Goal: Information Seeking & Learning: Check status

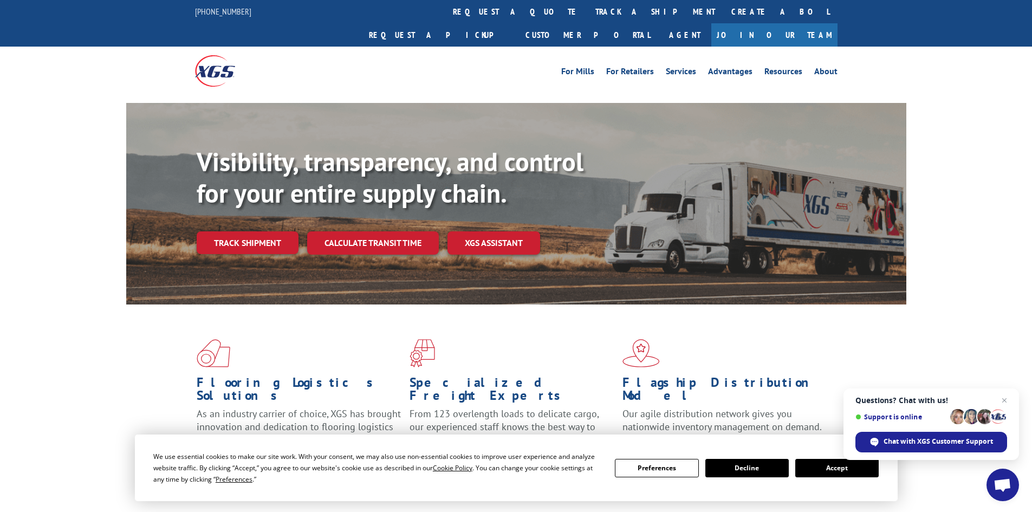
click at [855, 466] on button "Accept" at bounding box center [836, 468] width 83 height 18
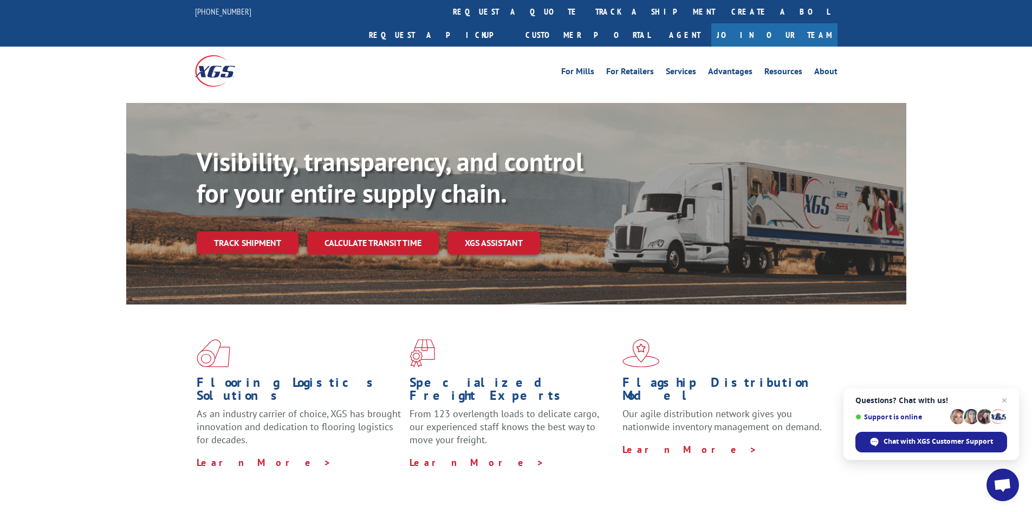
click at [1005, 399] on span "Close chat" at bounding box center [1004, 400] width 13 height 13
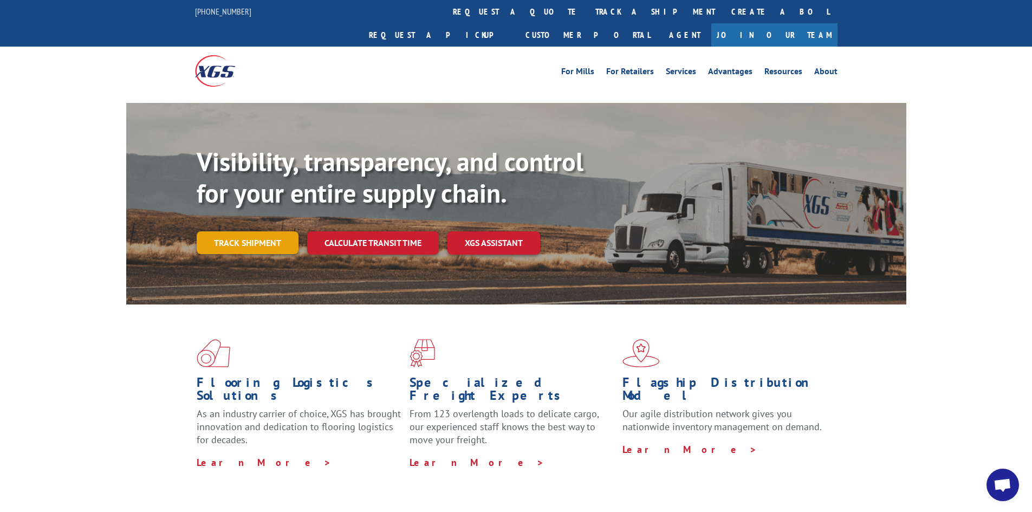
click at [259, 231] on link "Track shipment" at bounding box center [248, 242] width 102 height 23
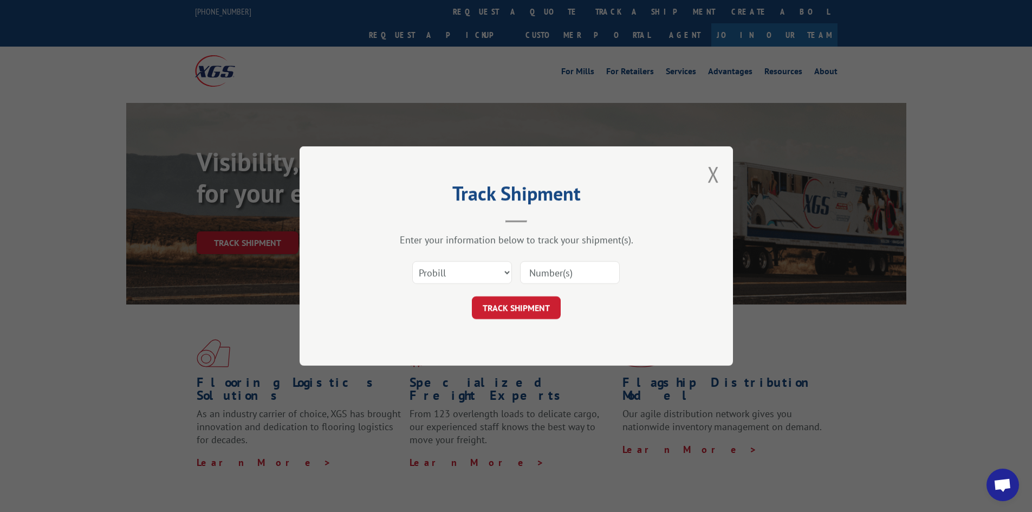
paste input "17226634"
type input "17226634"
click at [532, 313] on button "TRACK SHIPMENT" at bounding box center [516, 307] width 89 height 23
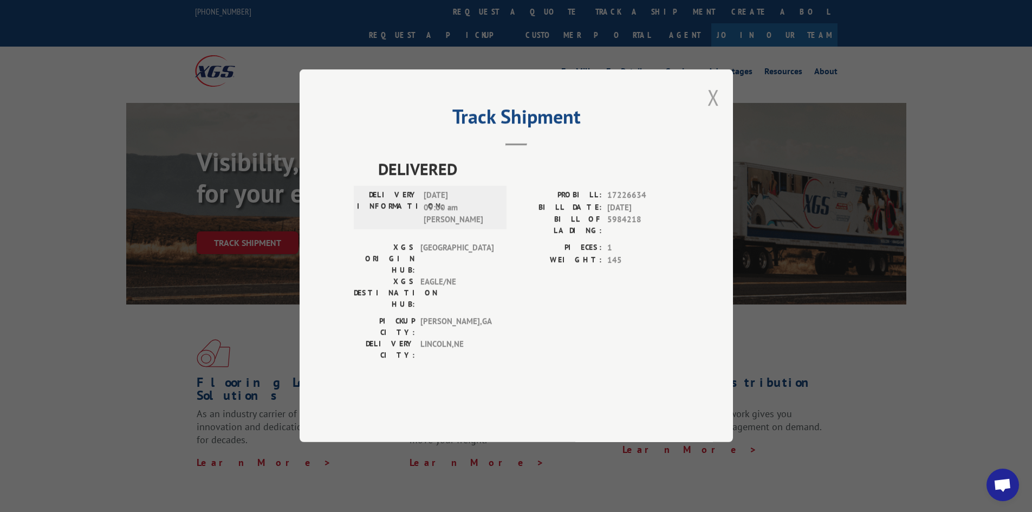
click at [716, 112] on button "Close modal" at bounding box center [713, 97] width 12 height 29
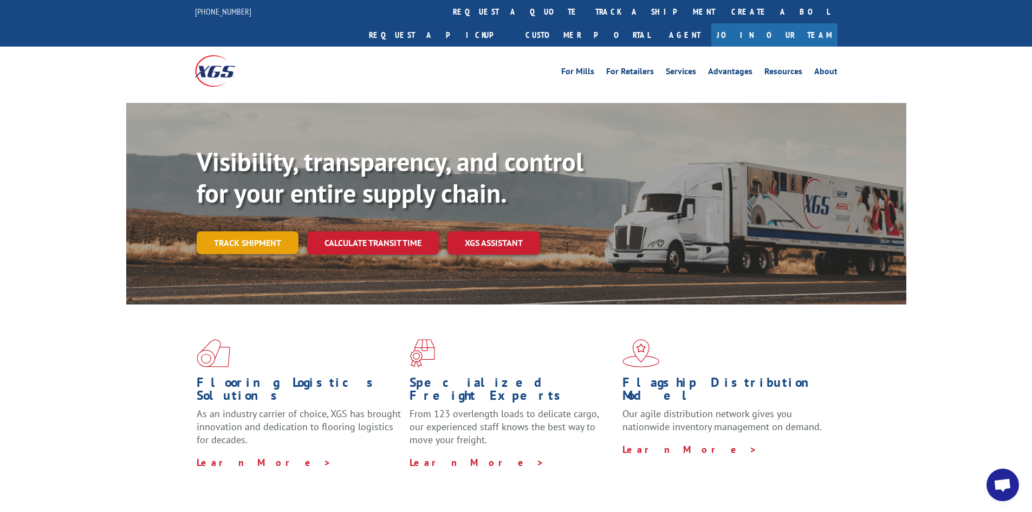
click at [274, 231] on link "Track shipment" at bounding box center [248, 242] width 102 height 23
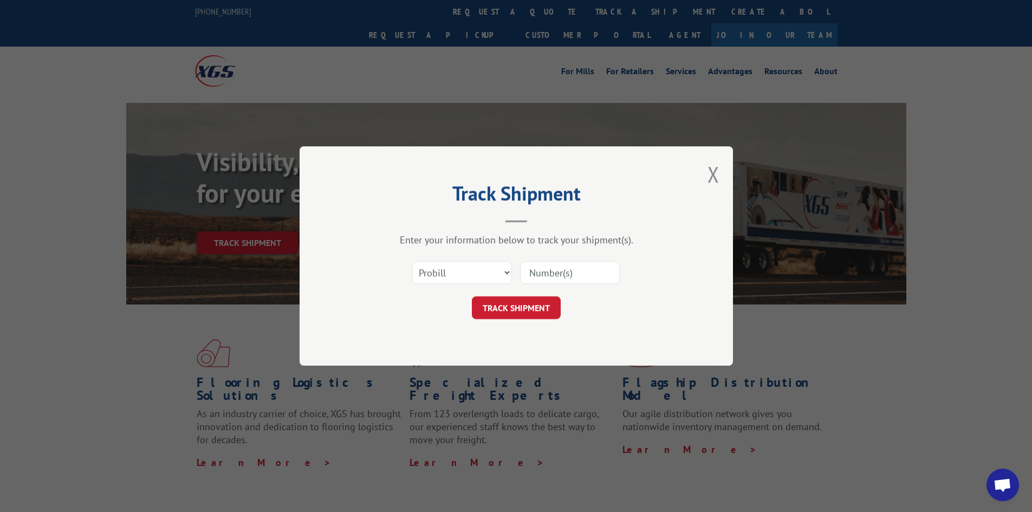
paste input "17226745"
type input "17226745"
click at [519, 302] on button "TRACK SHIPMENT" at bounding box center [516, 307] width 89 height 23
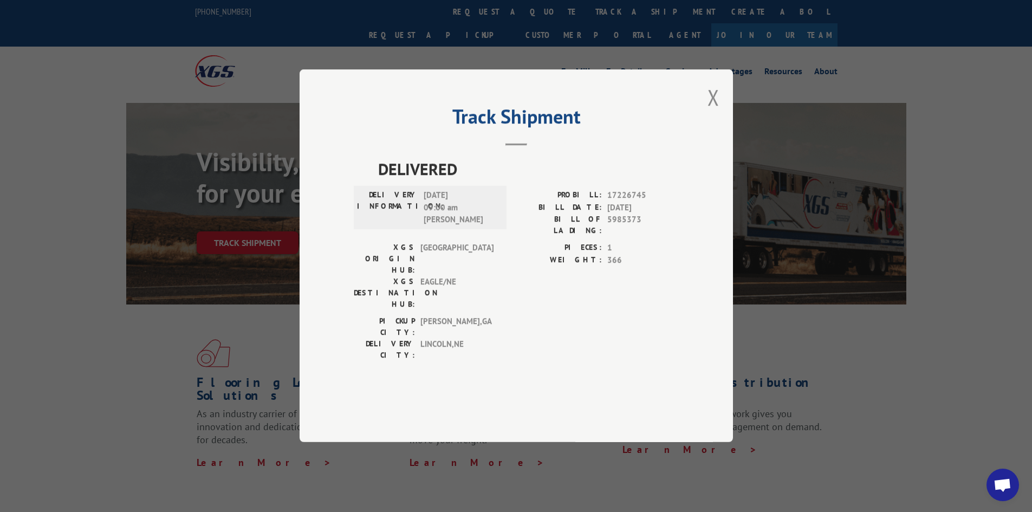
click at [707, 133] on div "Track Shipment DELIVERED DELIVERY INFORMATION: [DATE] 09:00 am [PERSON_NAME]: 1…" at bounding box center [516, 255] width 433 height 373
click at [712, 112] on button "Close modal" at bounding box center [713, 97] width 12 height 29
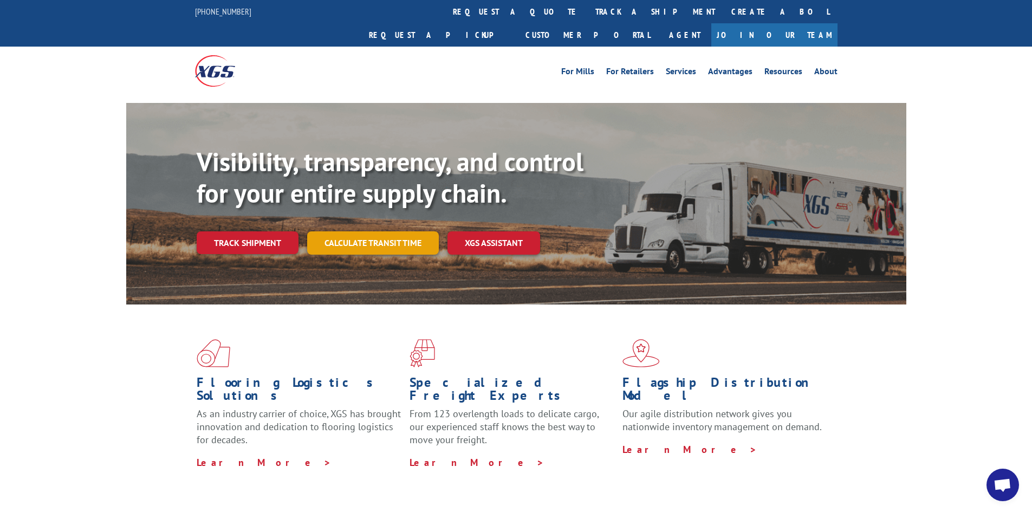
click at [368, 231] on link "Calculate transit time" at bounding box center [373, 242] width 132 height 23
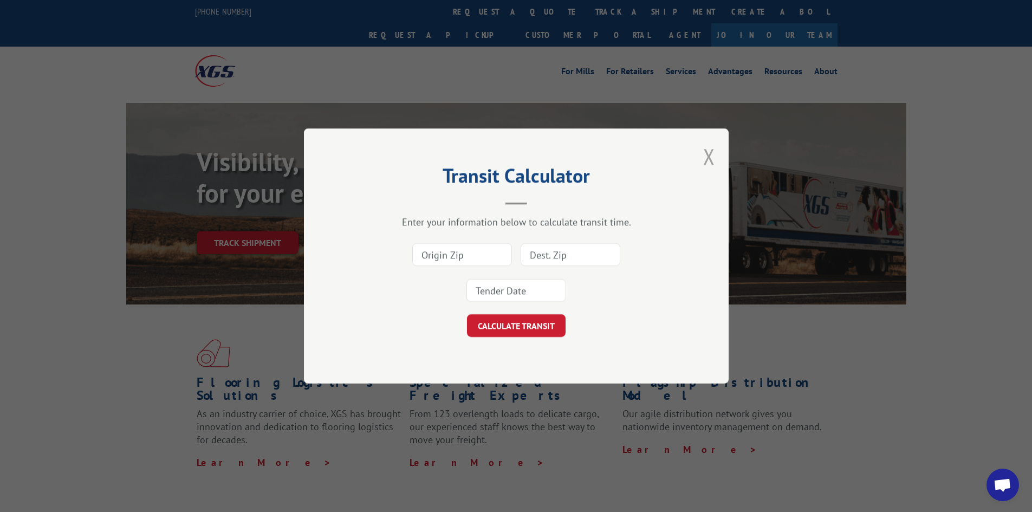
click at [705, 160] on button "Close modal" at bounding box center [709, 156] width 12 height 29
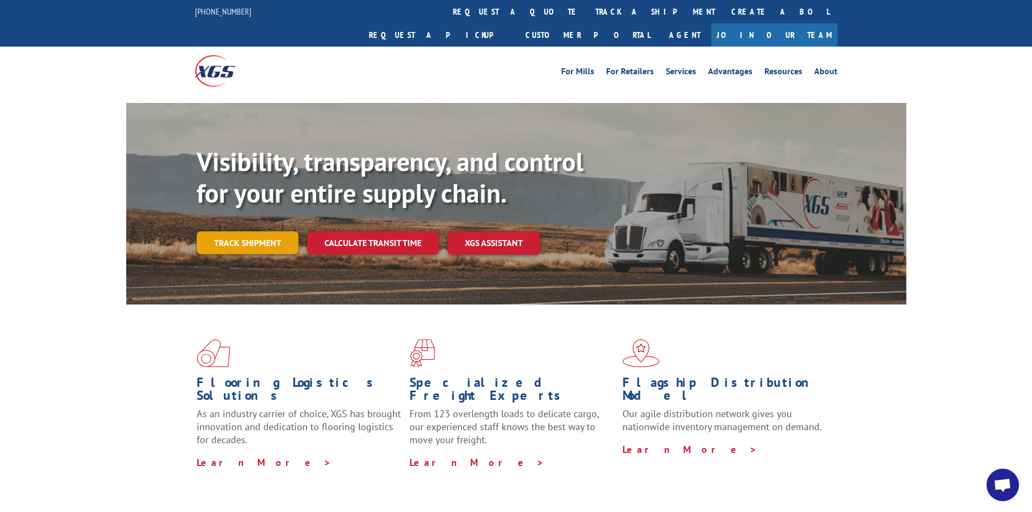
click at [260, 231] on link "Track shipment" at bounding box center [248, 242] width 102 height 23
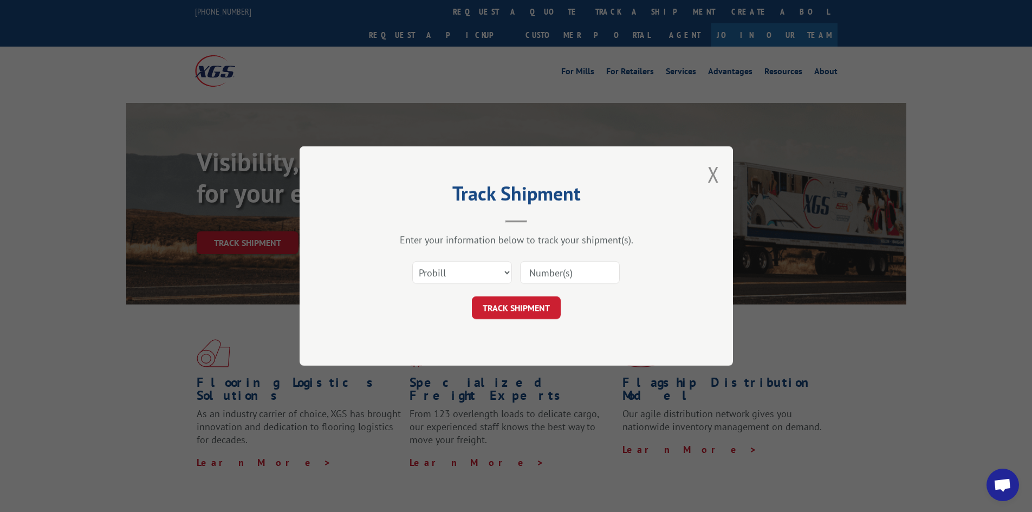
paste input "17227259"
type input "17227259"
click at [506, 299] on button "TRACK SHIPMENT" at bounding box center [516, 307] width 89 height 23
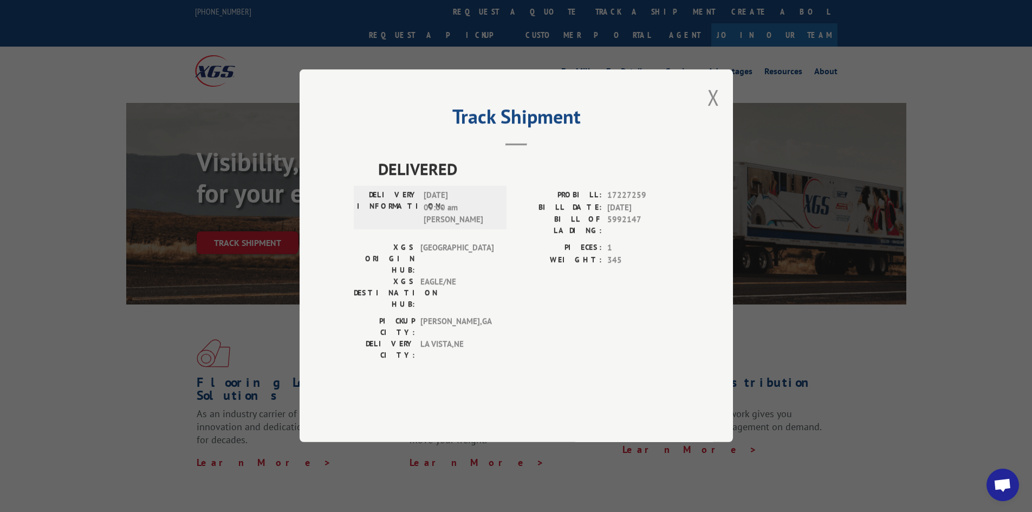
click at [711, 112] on button "Close modal" at bounding box center [713, 97] width 12 height 29
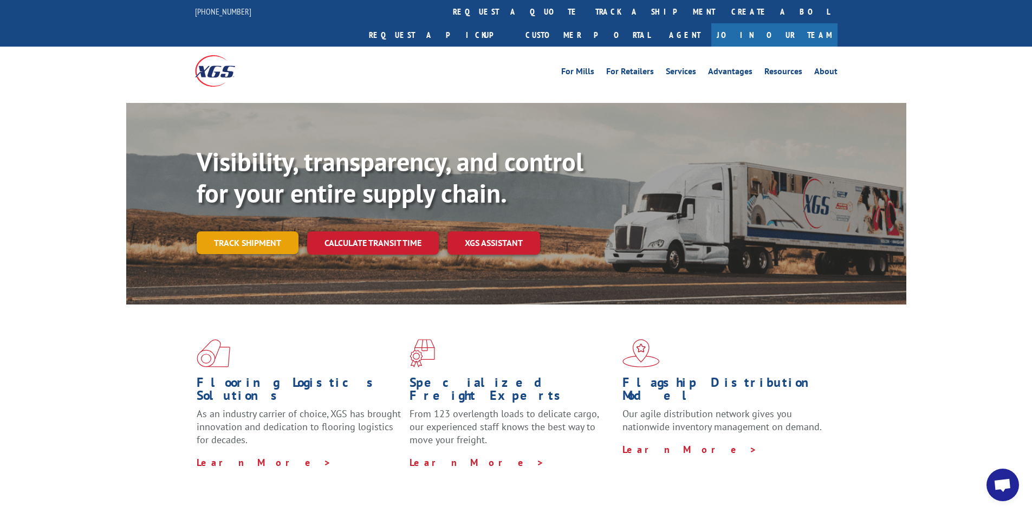
click at [279, 231] on link "Track shipment" at bounding box center [248, 242] width 102 height 23
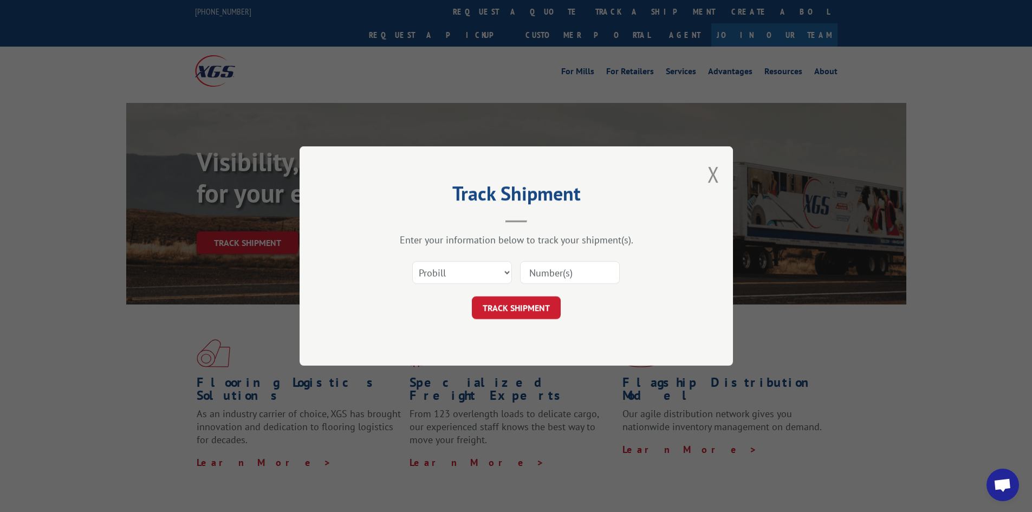
paste input "17467036"
type input "17467036"
click at [524, 308] on button "TRACK SHIPMENT" at bounding box center [516, 307] width 89 height 23
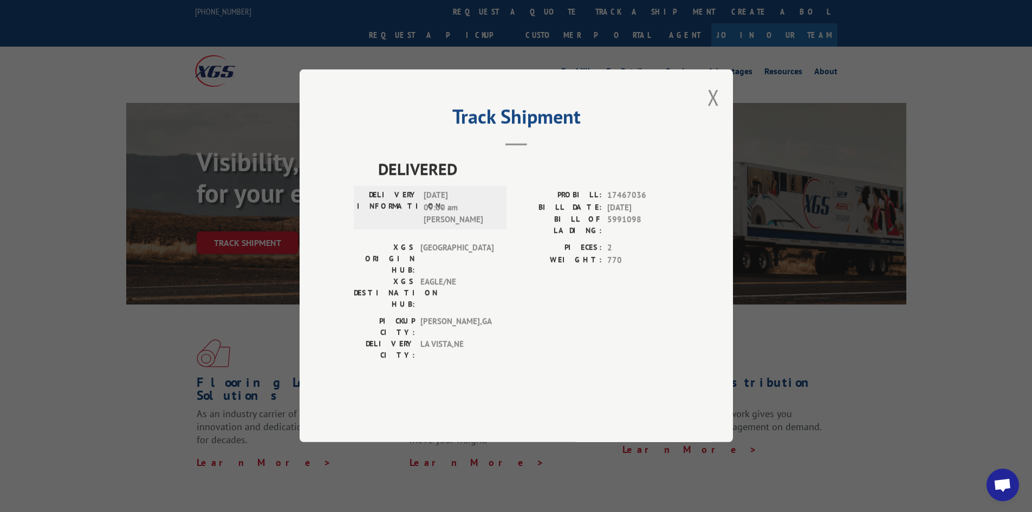
click at [715, 112] on button "Close modal" at bounding box center [713, 97] width 12 height 29
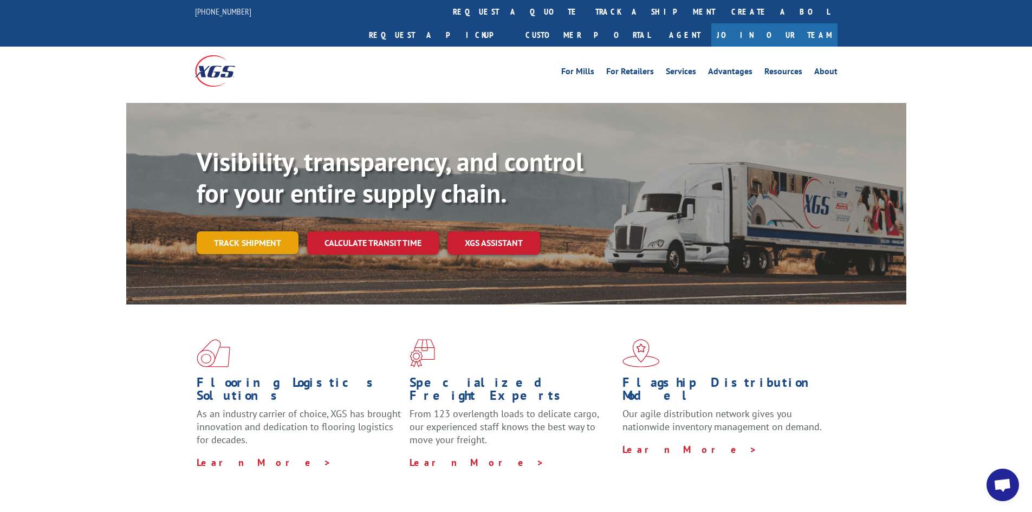
click at [253, 231] on link "Track shipment" at bounding box center [248, 242] width 102 height 23
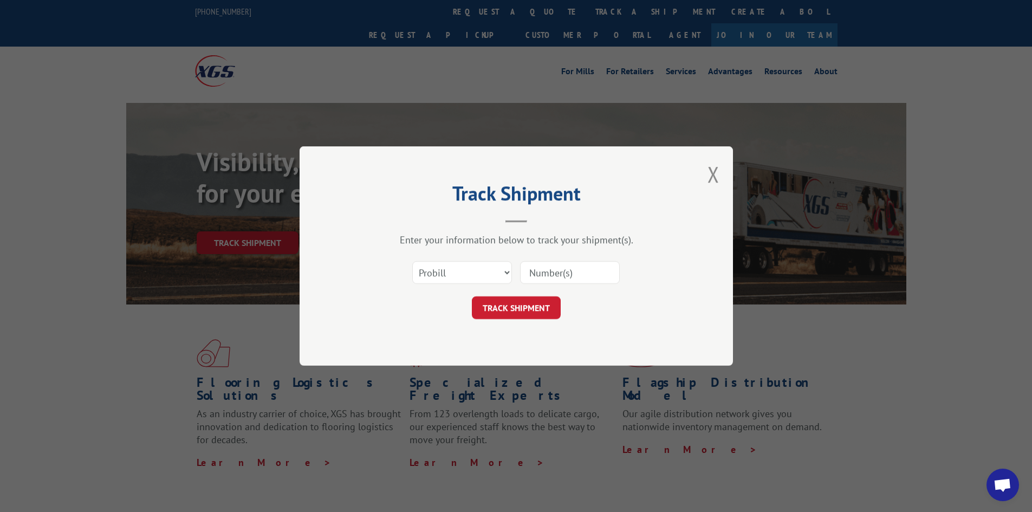
paste input "17227259"
type input "17227259"
click at [529, 303] on button "TRACK SHIPMENT" at bounding box center [516, 307] width 89 height 23
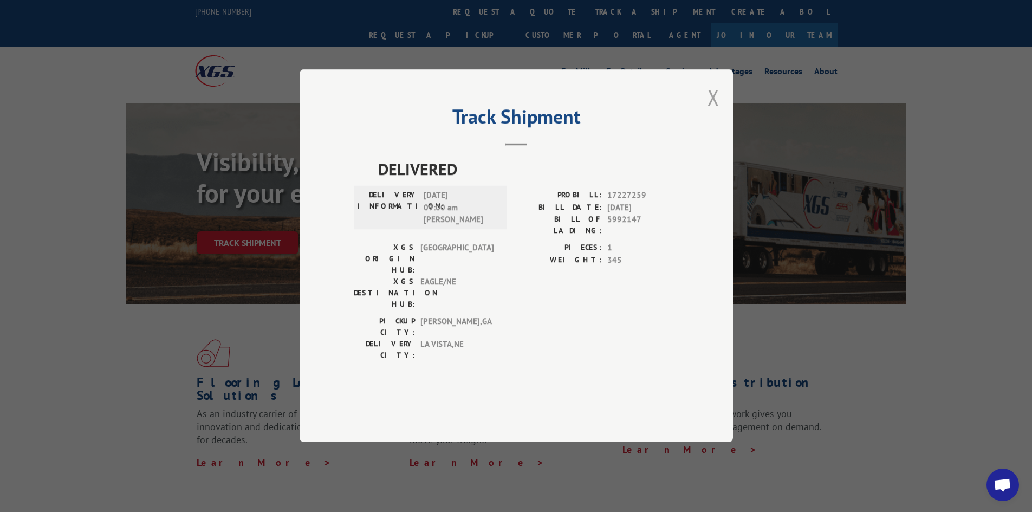
click at [714, 112] on button "Close modal" at bounding box center [713, 97] width 12 height 29
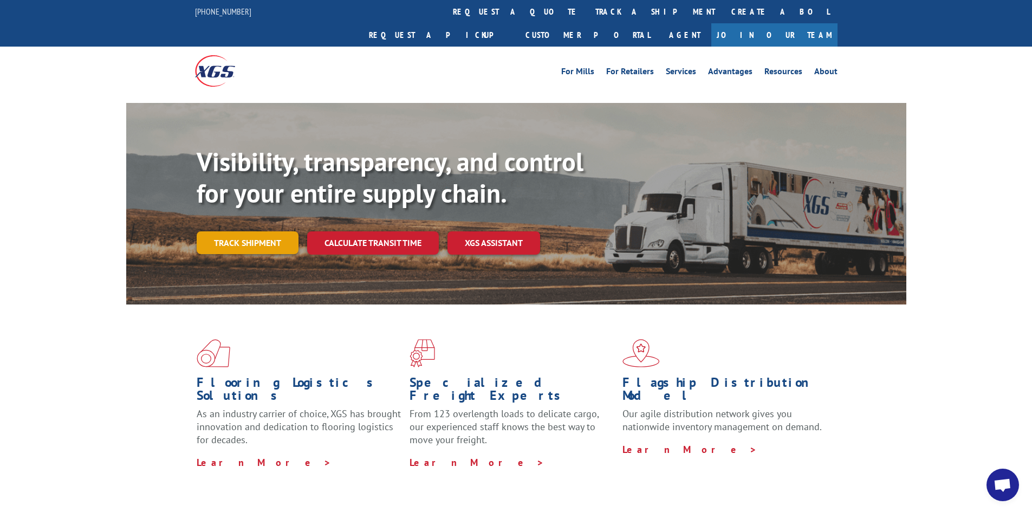
click at [284, 231] on link "Track shipment" at bounding box center [248, 242] width 102 height 23
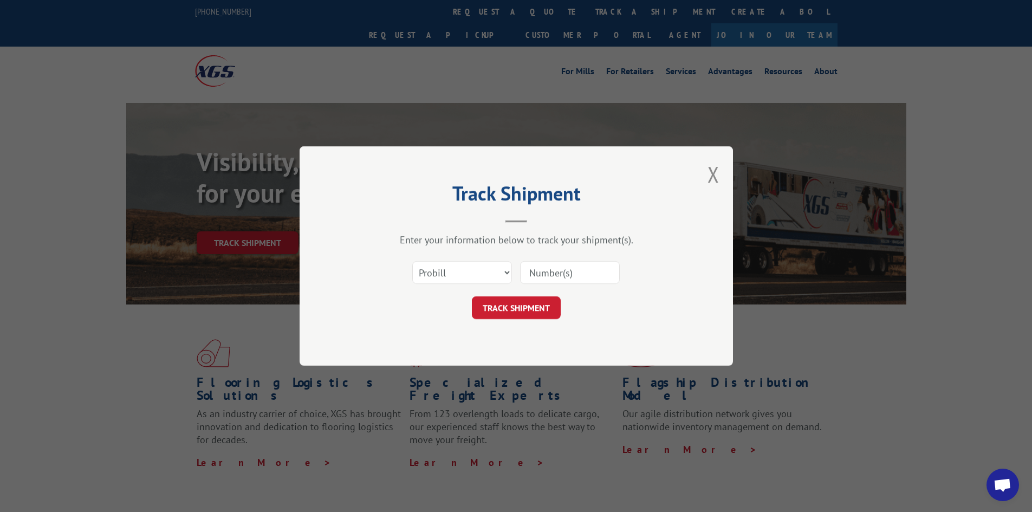
paste input "17467037"
type input "17467037"
click at [537, 298] on button "TRACK SHIPMENT" at bounding box center [516, 307] width 89 height 23
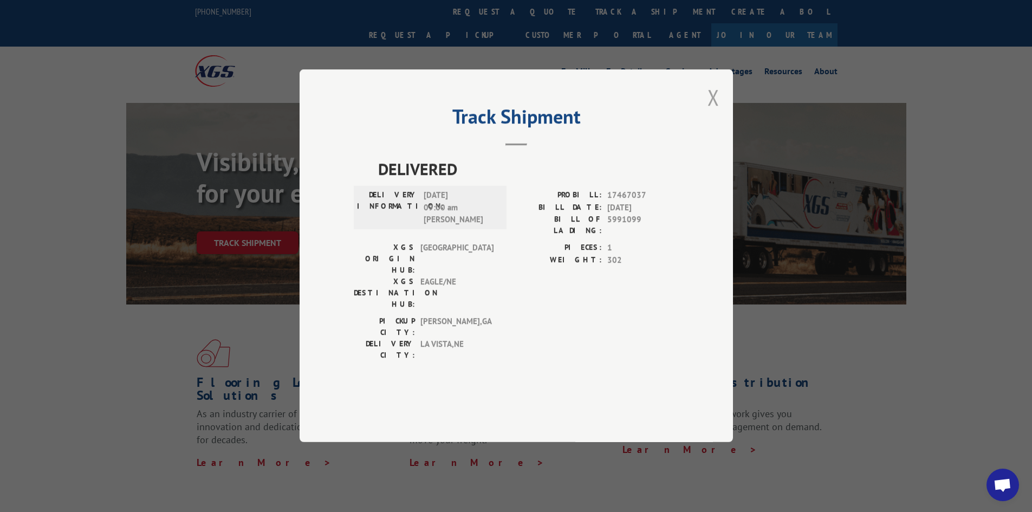
click at [711, 112] on button "Close modal" at bounding box center [713, 97] width 12 height 29
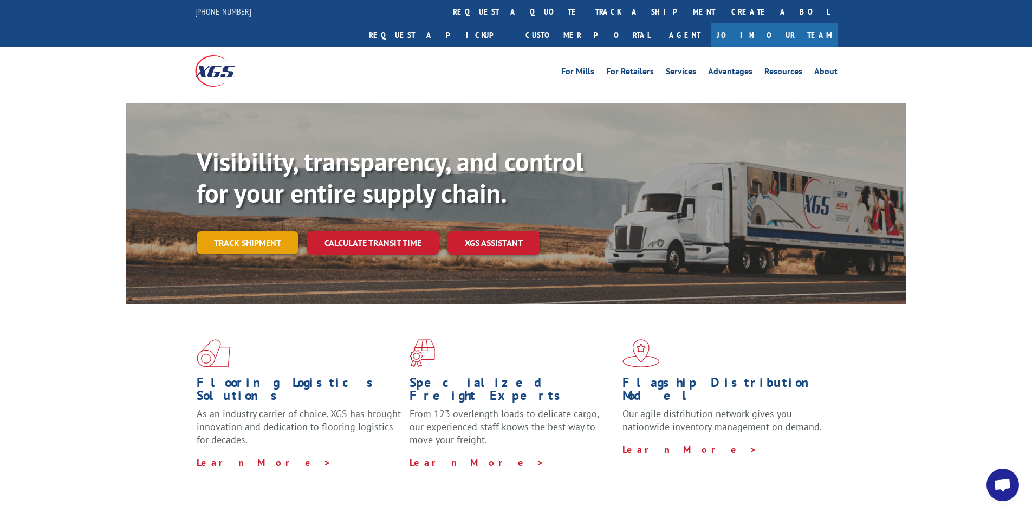
click at [274, 231] on link "Track shipment" at bounding box center [248, 242] width 102 height 23
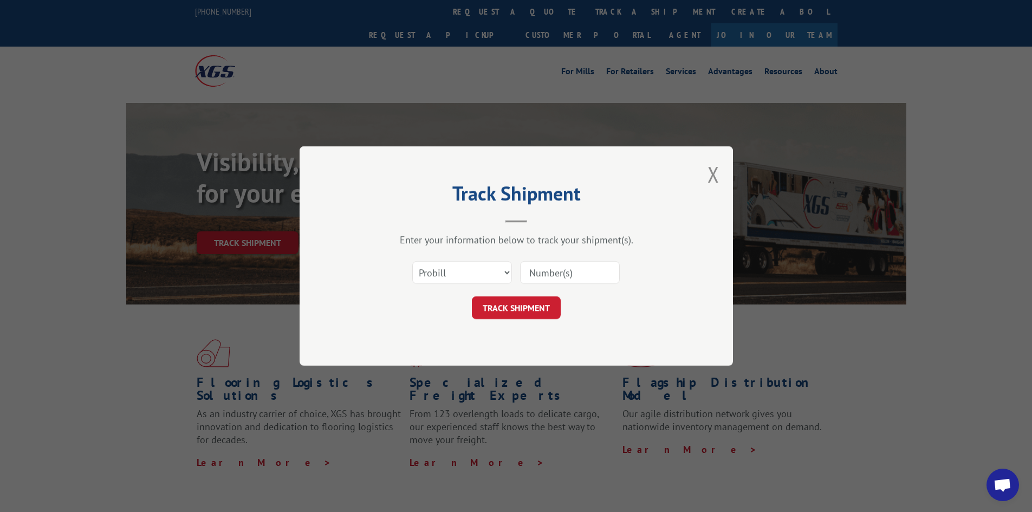
paste input "17515901"
type input "17515901"
click at [492, 304] on button "TRACK SHIPMENT" at bounding box center [516, 307] width 89 height 23
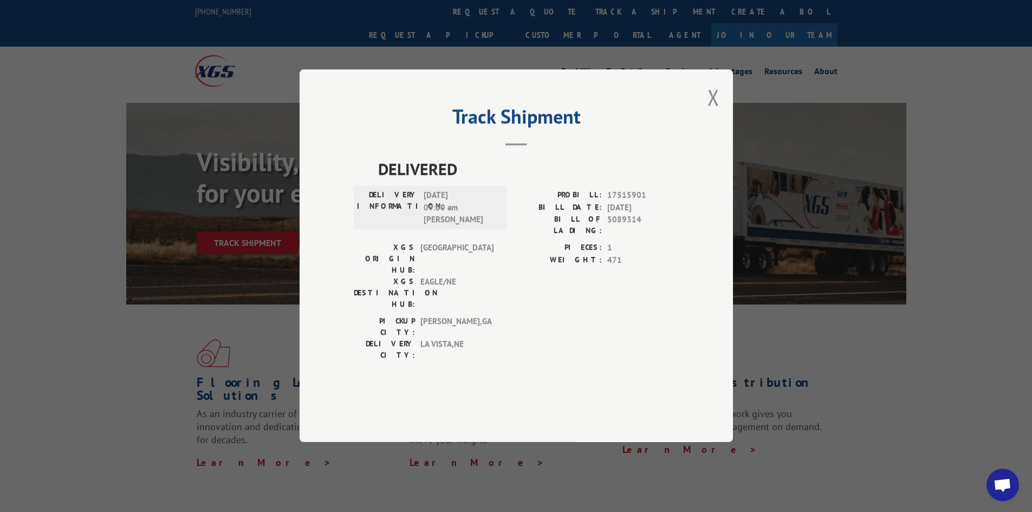
click at [720, 126] on div "Track Shipment DELIVERED DELIVERY INFORMATION: [DATE] 09:00 am [PERSON_NAME]: 1…" at bounding box center [516, 255] width 433 height 373
click at [717, 112] on button "Close modal" at bounding box center [713, 97] width 12 height 29
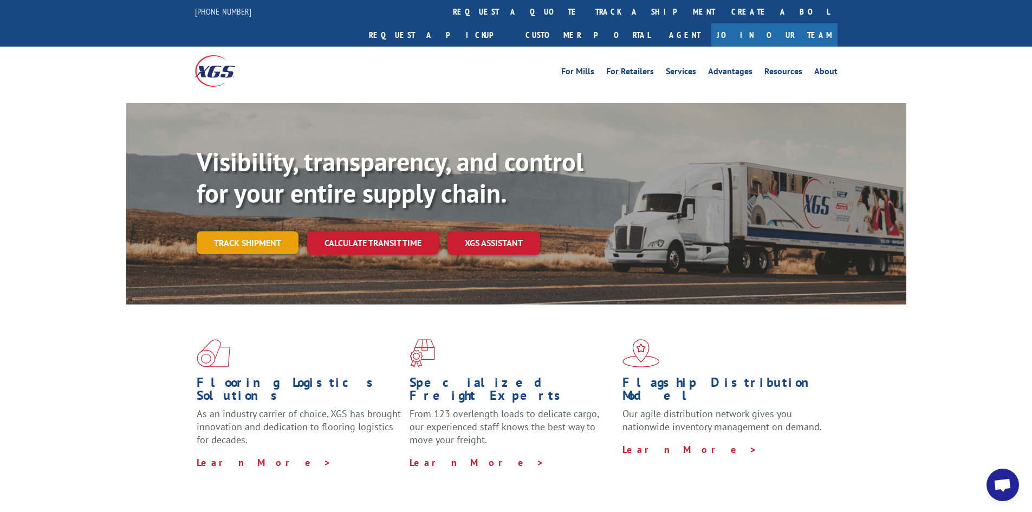
click at [263, 231] on link "Track shipment" at bounding box center [248, 242] width 102 height 23
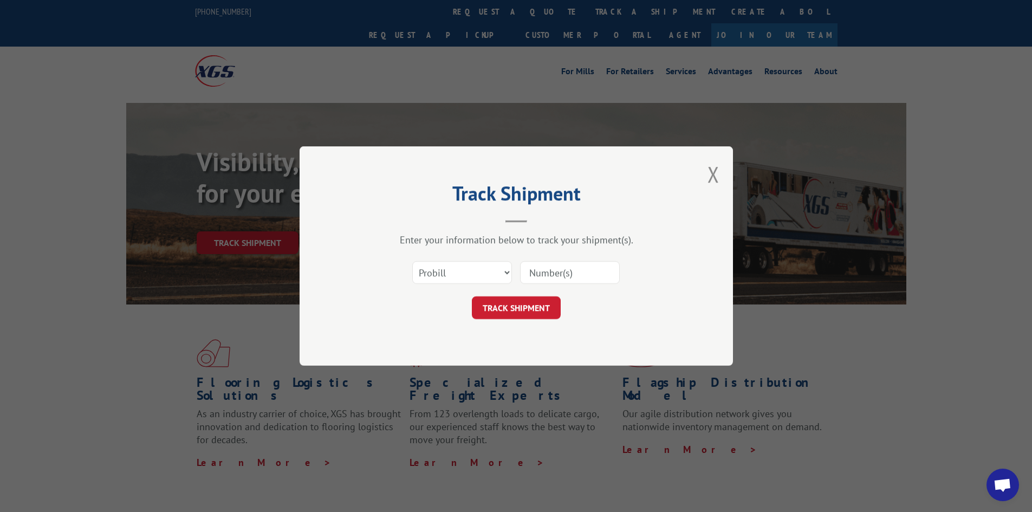
paste input "17227735"
type input "17227735"
click at [543, 314] on button "TRACK SHIPMENT" at bounding box center [516, 307] width 89 height 23
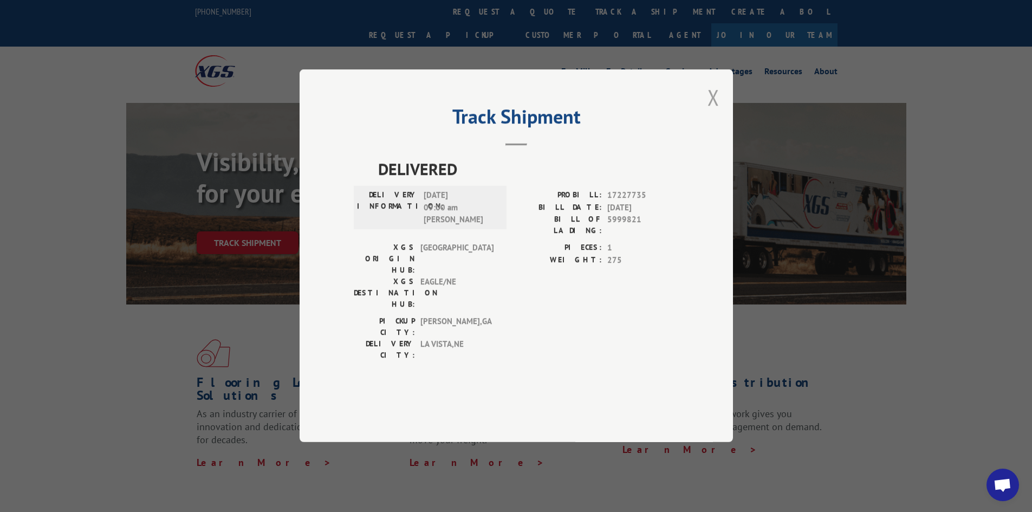
click at [713, 112] on button "Close modal" at bounding box center [713, 97] width 12 height 29
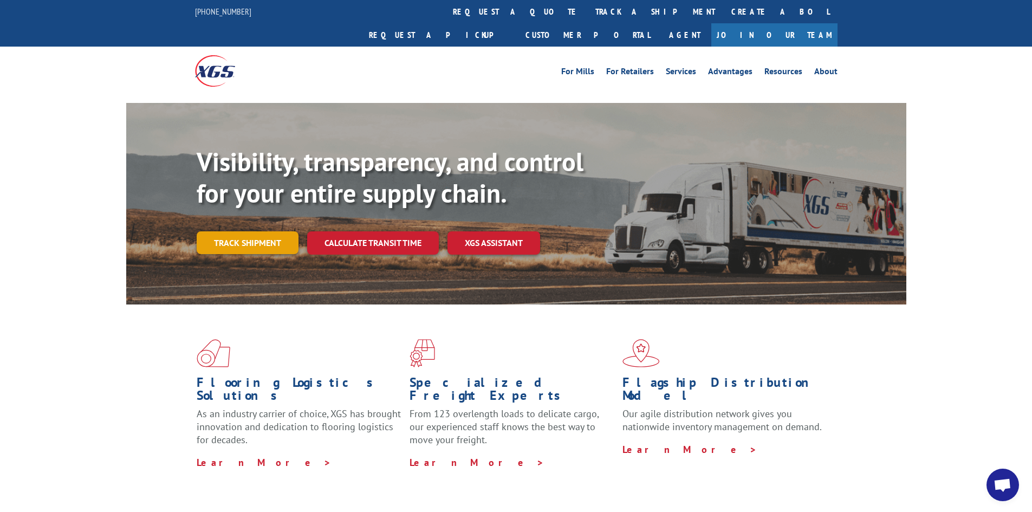
click at [275, 231] on link "Track shipment" at bounding box center [248, 242] width 102 height 23
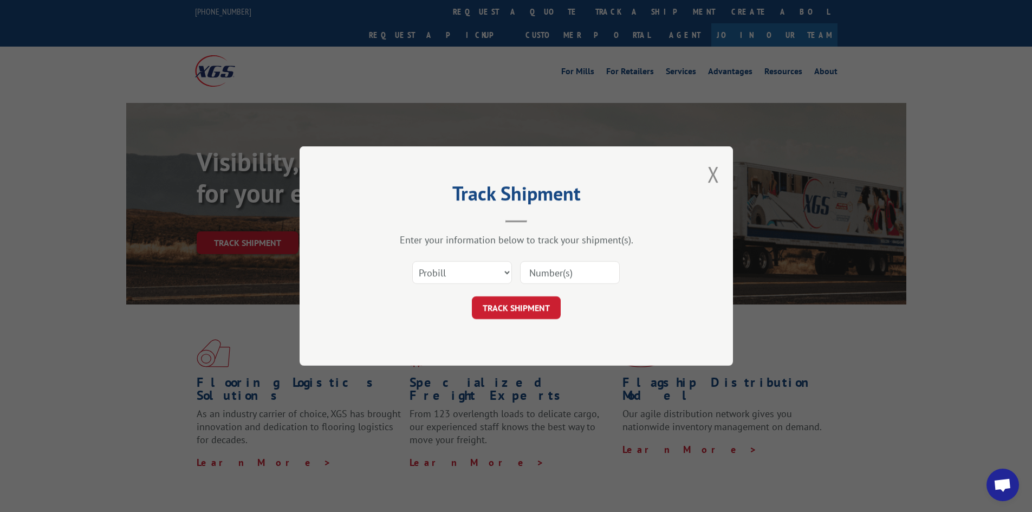
paste input "17520915"
type input "17520915"
click at [538, 305] on button "TRACK SHIPMENT" at bounding box center [516, 307] width 89 height 23
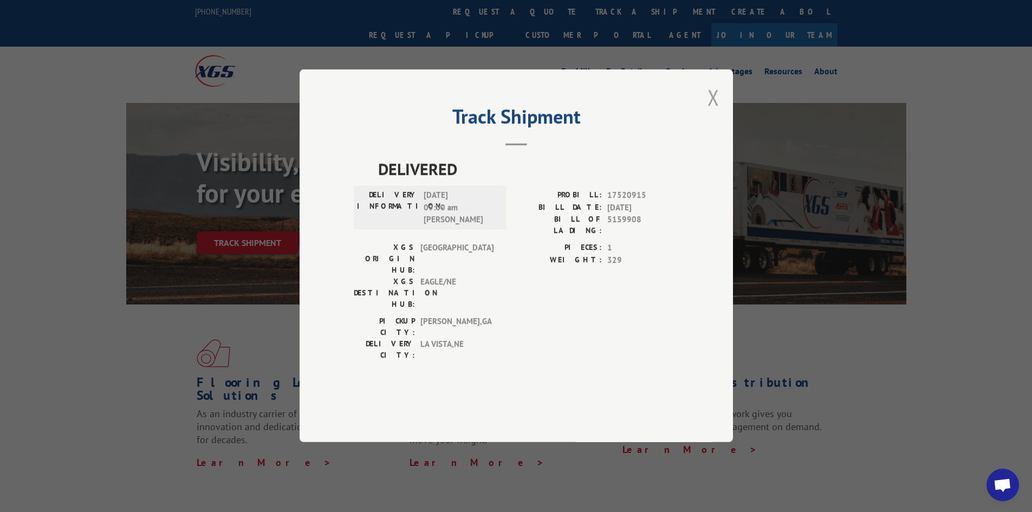
click at [710, 112] on button "Close modal" at bounding box center [713, 97] width 12 height 29
